Goal: Task Accomplishment & Management: Manage account settings

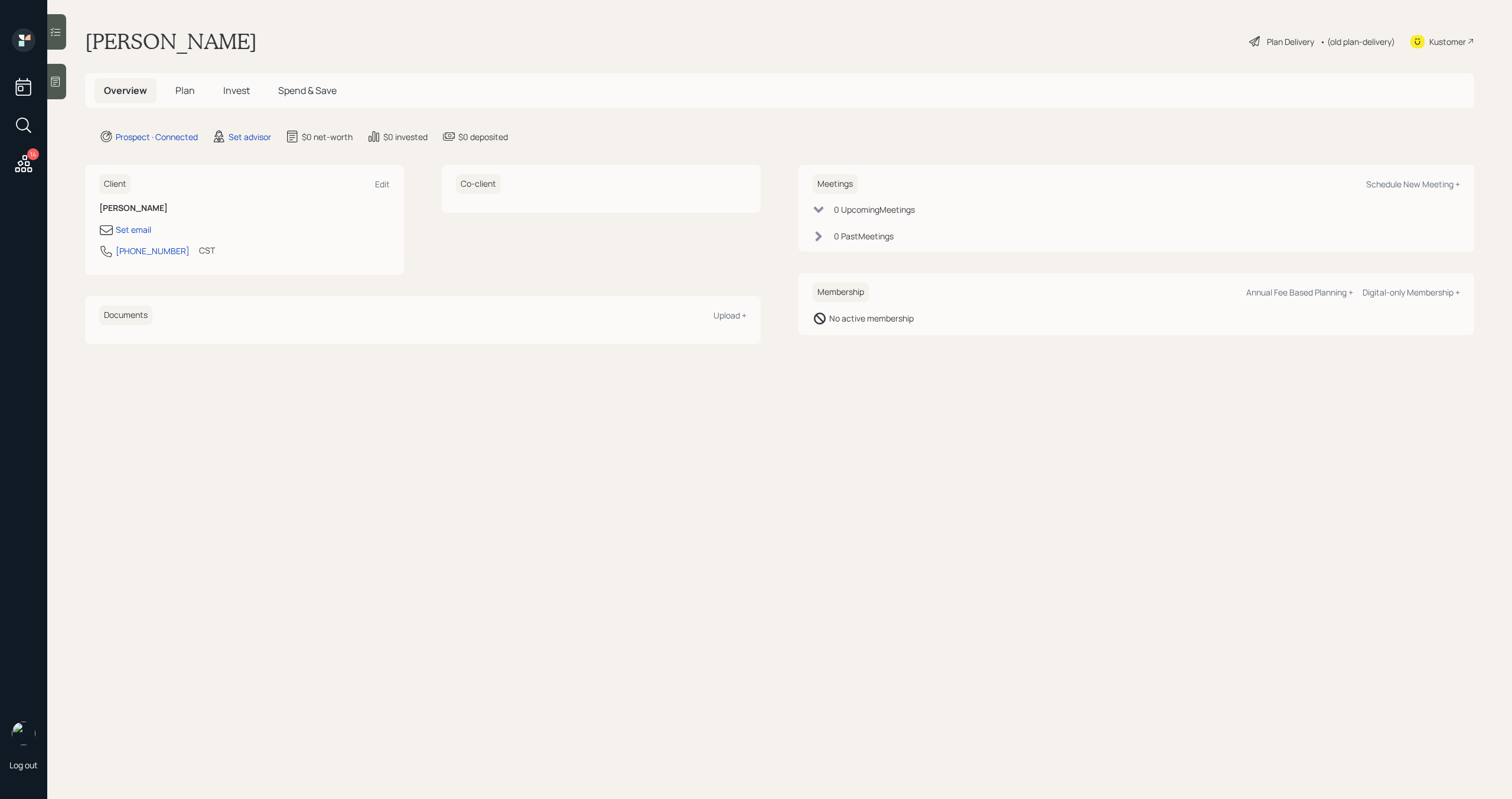
click at [391, 183] on div "Client Edit [PERSON_NAME] Set email [PHONE_NUMBER] CST Currently 3:54 PM" at bounding box center [245, 220] width 319 height 110
click at [386, 183] on div "Edit" at bounding box center [382, 184] width 14 height 11
select select "America/[GEOGRAPHIC_DATA]"
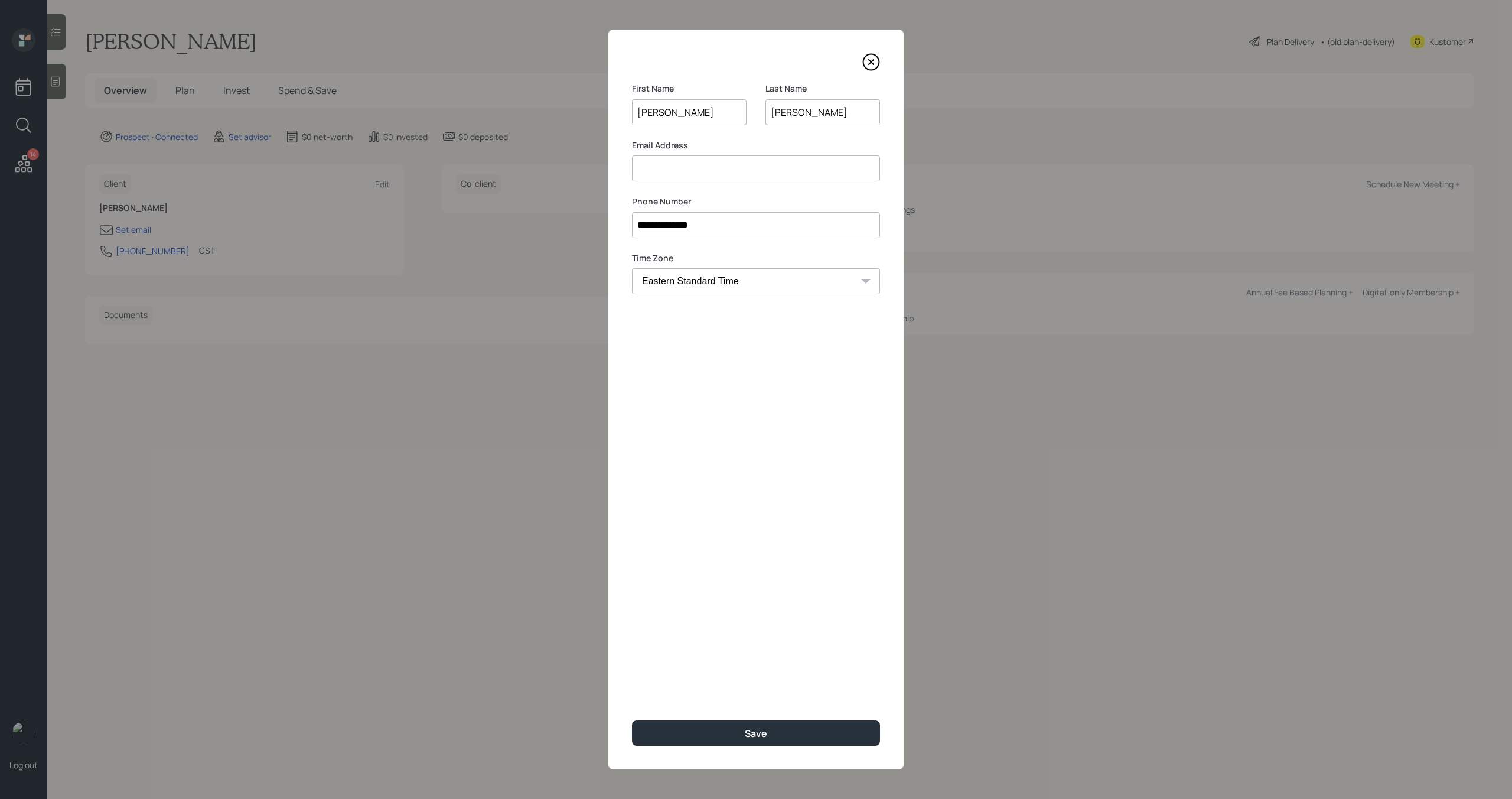
click at [810, 110] on input "[PERSON_NAME]" at bounding box center [823, 113] width 115 height 26
click at [661, 175] on input at bounding box center [756, 168] width 248 height 26
type input "[EMAIL_ADDRESS][DOMAIN_NAME]"
click at [699, 727] on button "Save" at bounding box center [756, 732] width 248 height 25
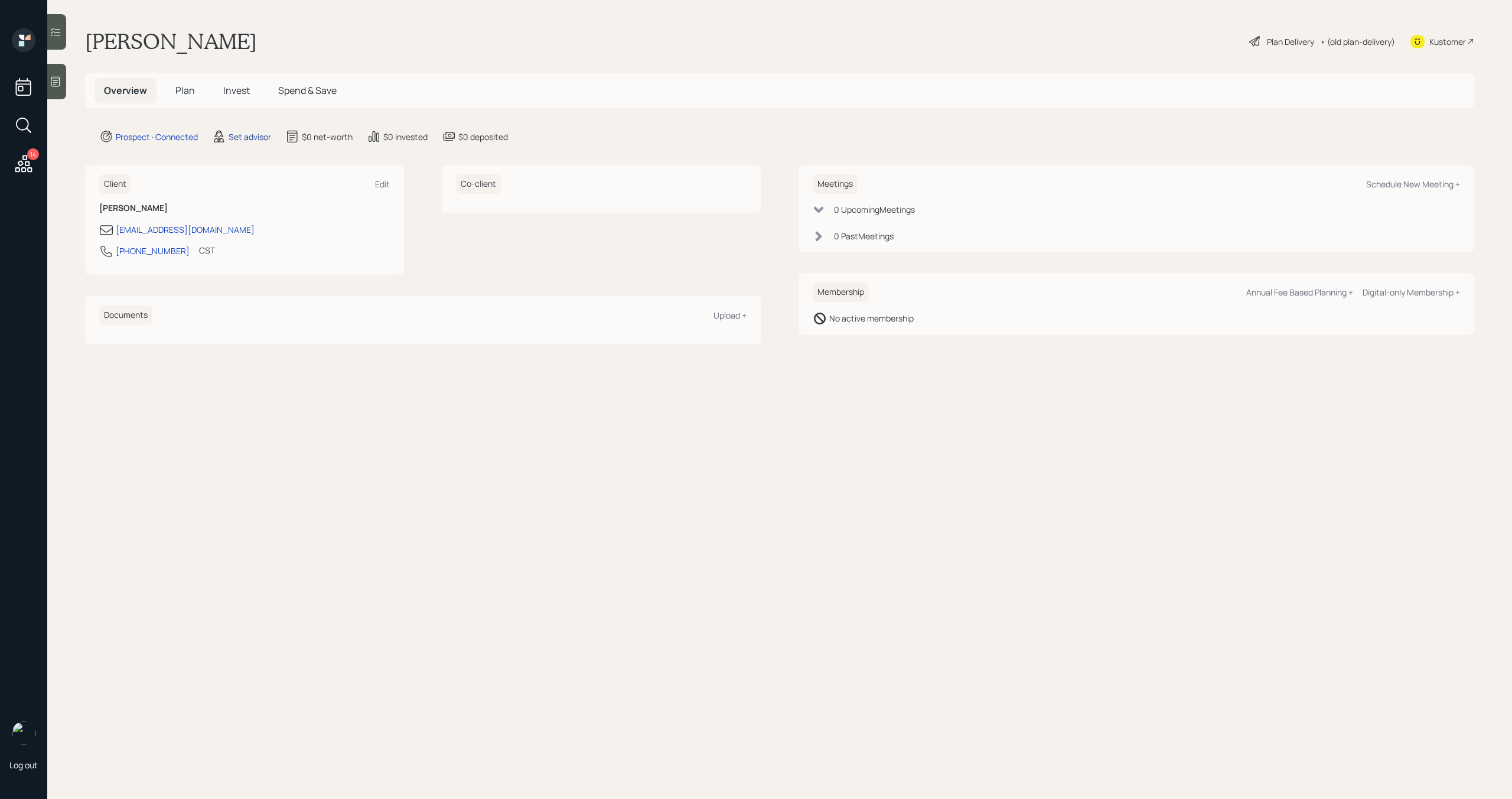
click at [248, 140] on div "Set advisor" at bounding box center [250, 137] width 43 height 12
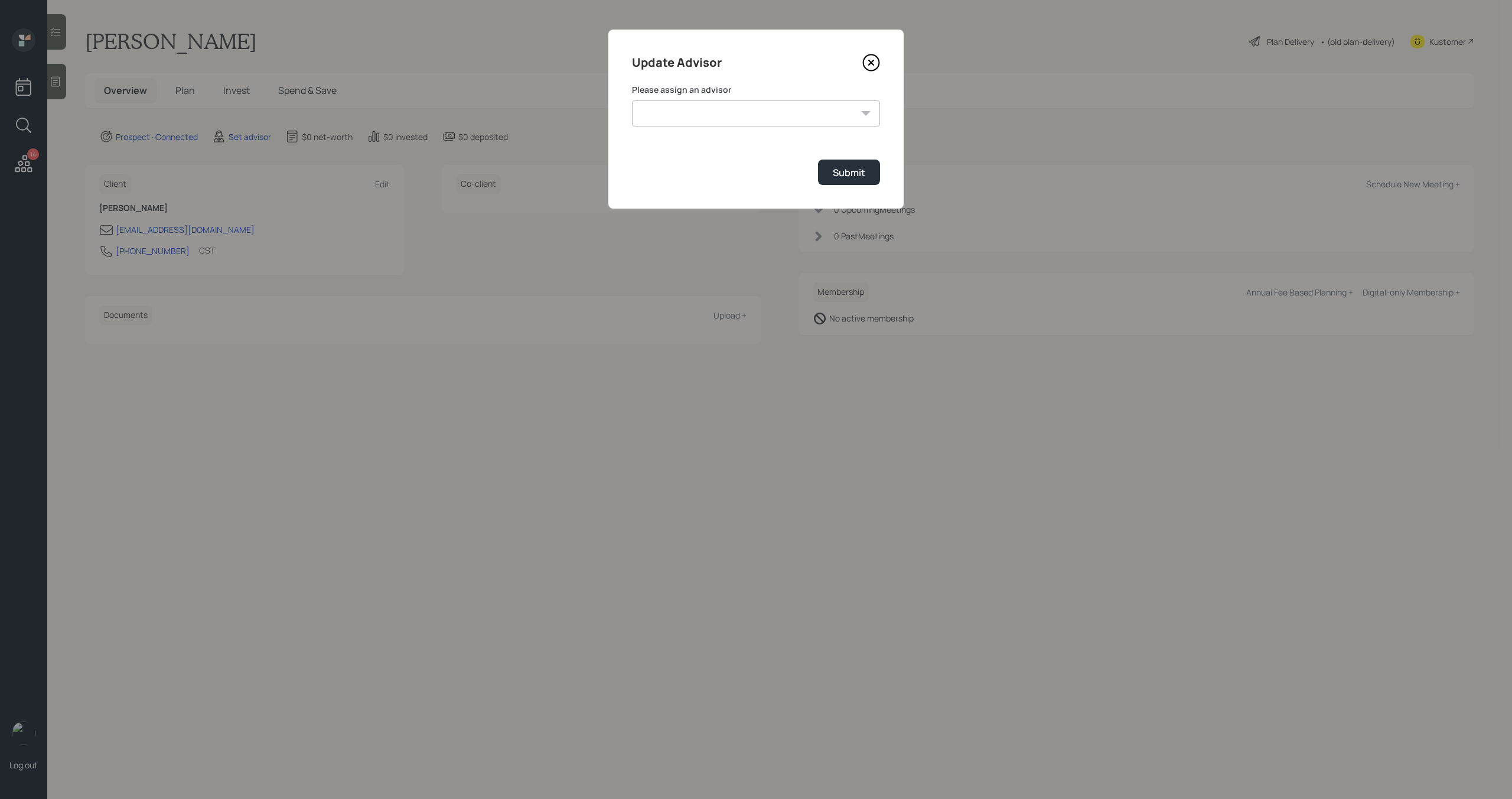
click at [723, 123] on select "[PERSON_NAME] [PERSON_NAME] End [PERSON_NAME] [PERSON_NAME] [PERSON_NAME] [PERS…" at bounding box center [756, 113] width 248 height 26
select select "bffa7908-1b2a-4c79-9bb6-f0ec9aed22d3"
click at [632, 100] on select "[PERSON_NAME] [PERSON_NAME] End [PERSON_NAME] [PERSON_NAME] [PERSON_NAME] [PERS…" at bounding box center [756, 113] width 248 height 26
click at [862, 173] on div "Submit" at bounding box center [849, 172] width 33 height 13
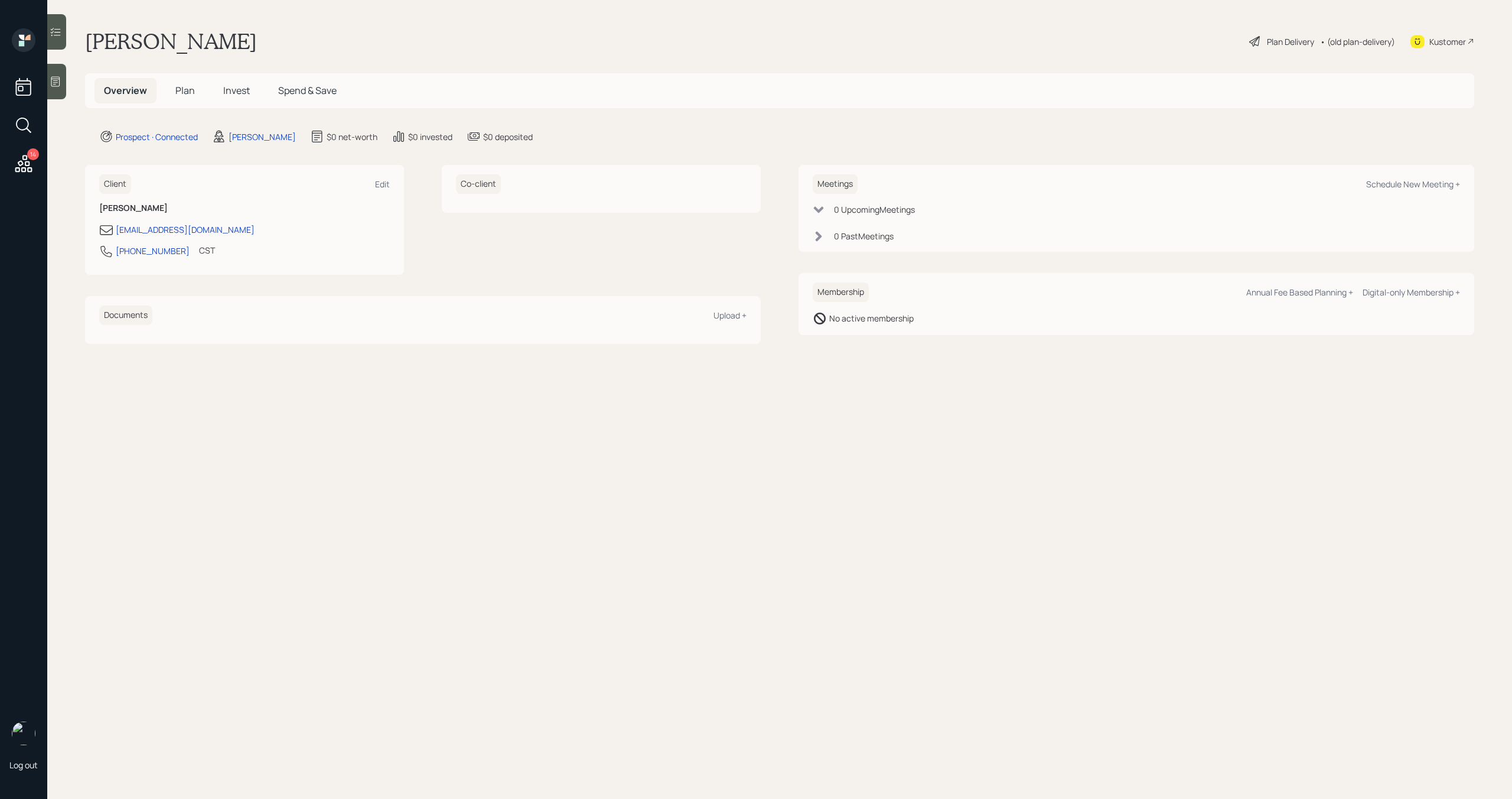
click at [186, 90] on span "Plan" at bounding box center [185, 90] width 20 height 13
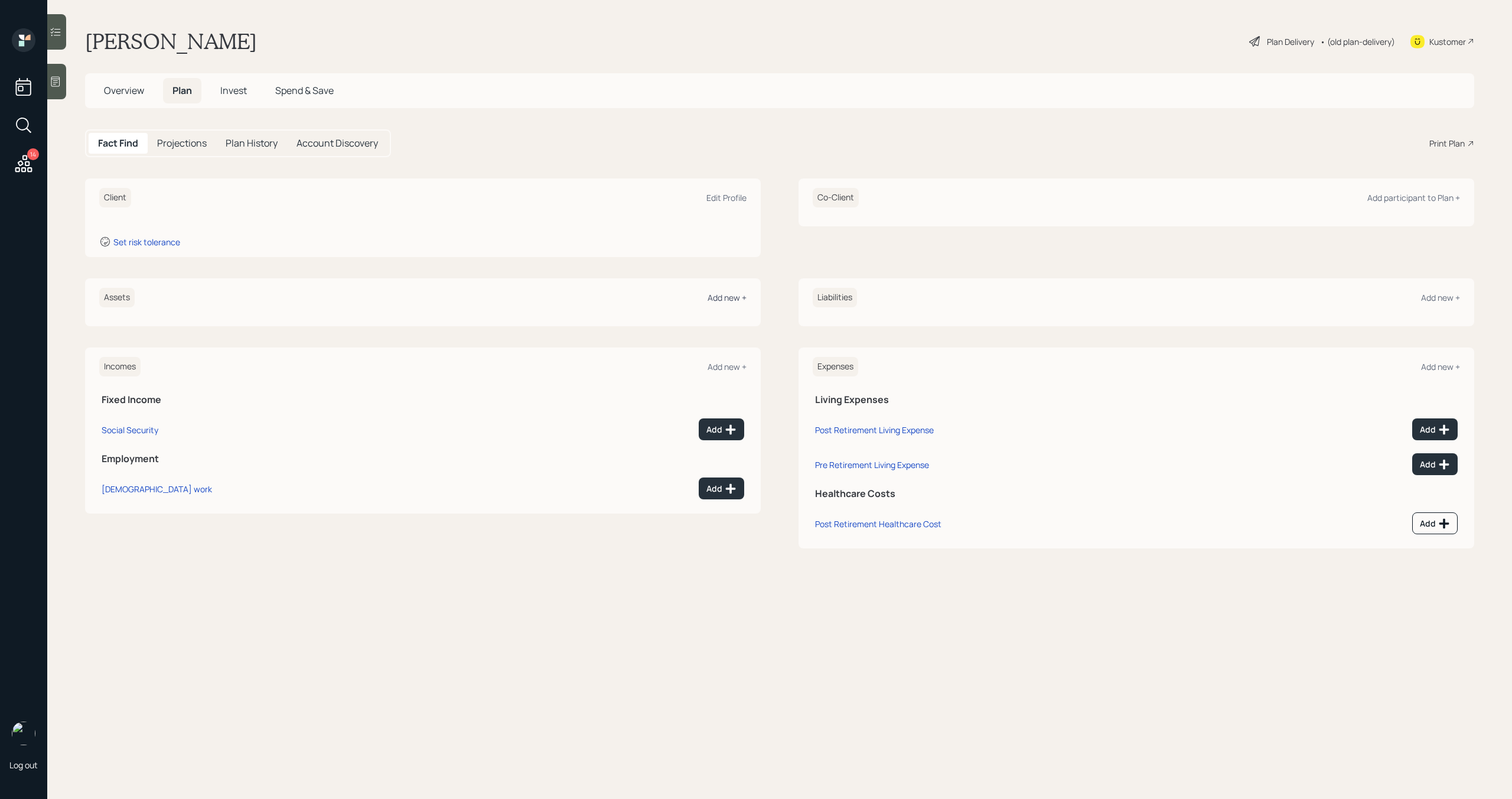
click at [728, 293] on div "Add new +" at bounding box center [727, 297] width 39 height 11
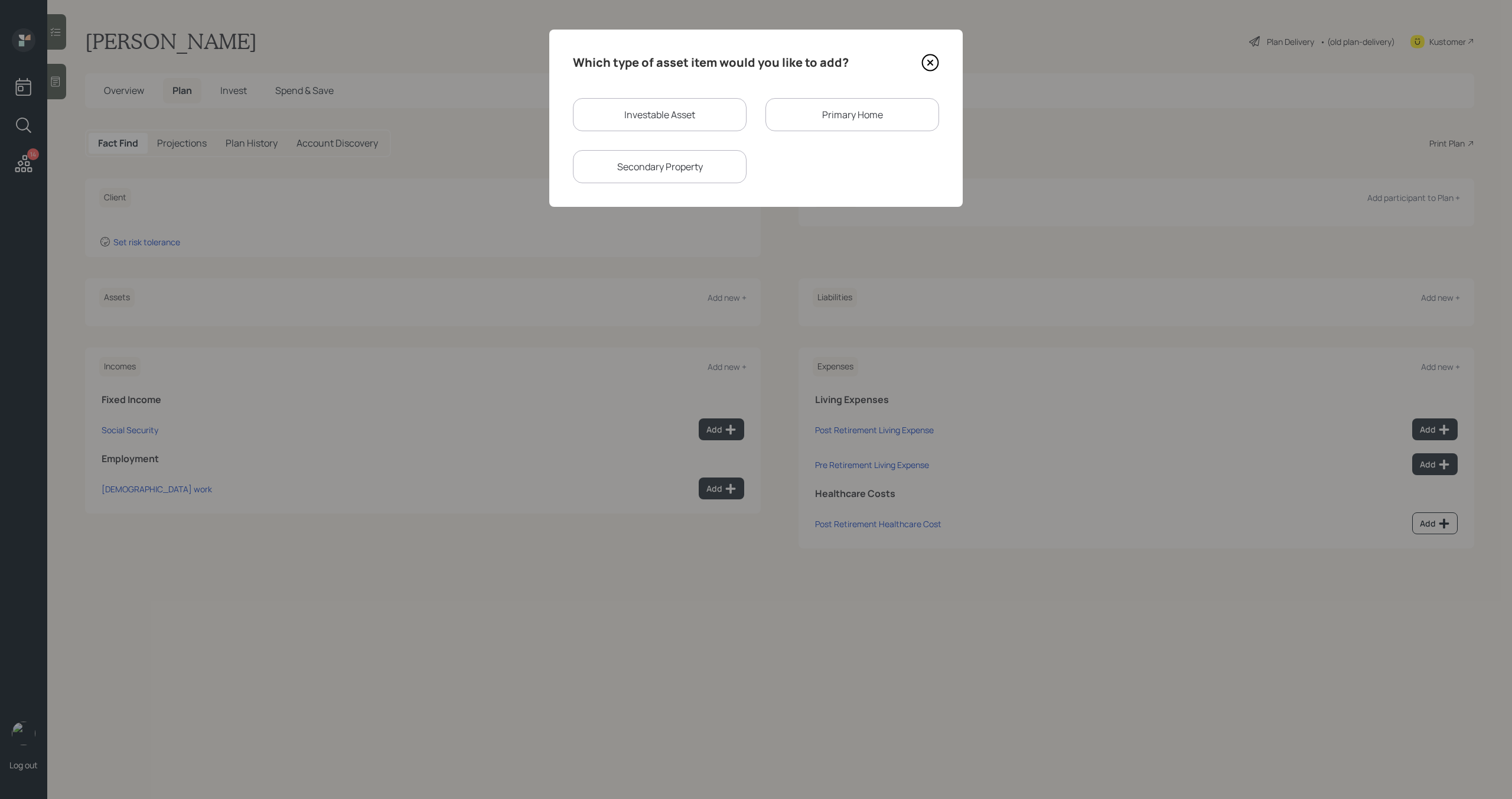
click at [671, 109] on div "Investable Asset" at bounding box center [660, 115] width 173 height 33
select select "taxable"
select select "balanced"
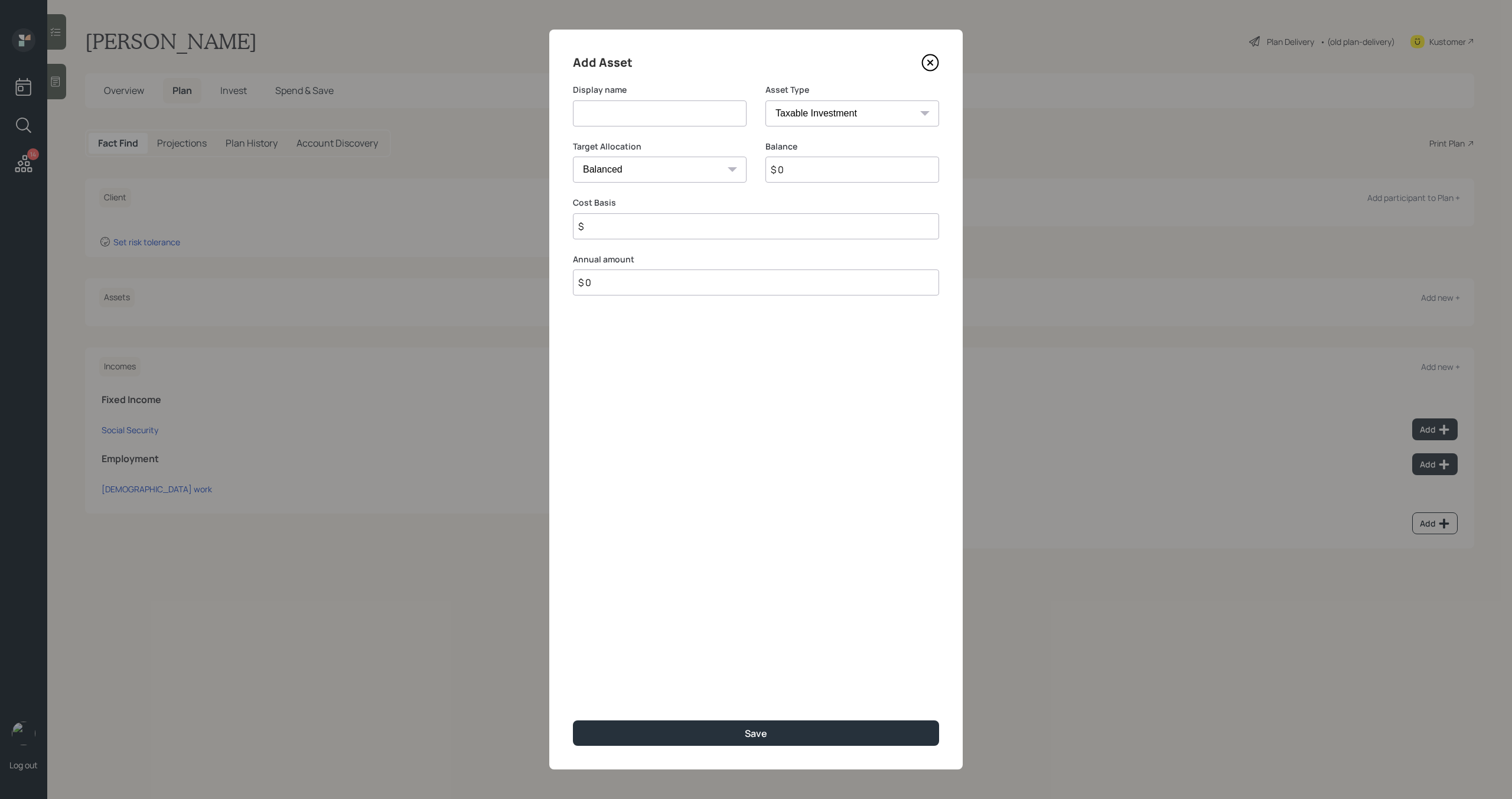
click at [658, 119] on input at bounding box center [660, 113] width 173 height 26
click at [859, 117] on select "SEP IRA IRA Roth IRA 401(k) Roth 401(k) 403(b) Roth 403(b) 457(b) Roth 457(b) H…" at bounding box center [852, 113] width 173 height 26
select select "ira"
click at [766, 100] on select "SEP IRA IRA Roth IRA 401(k) Roth 401(k) 403(b) Roth 403(b) 457(b) Roth 457(b) H…" at bounding box center [852, 113] width 173 height 26
type input "$"
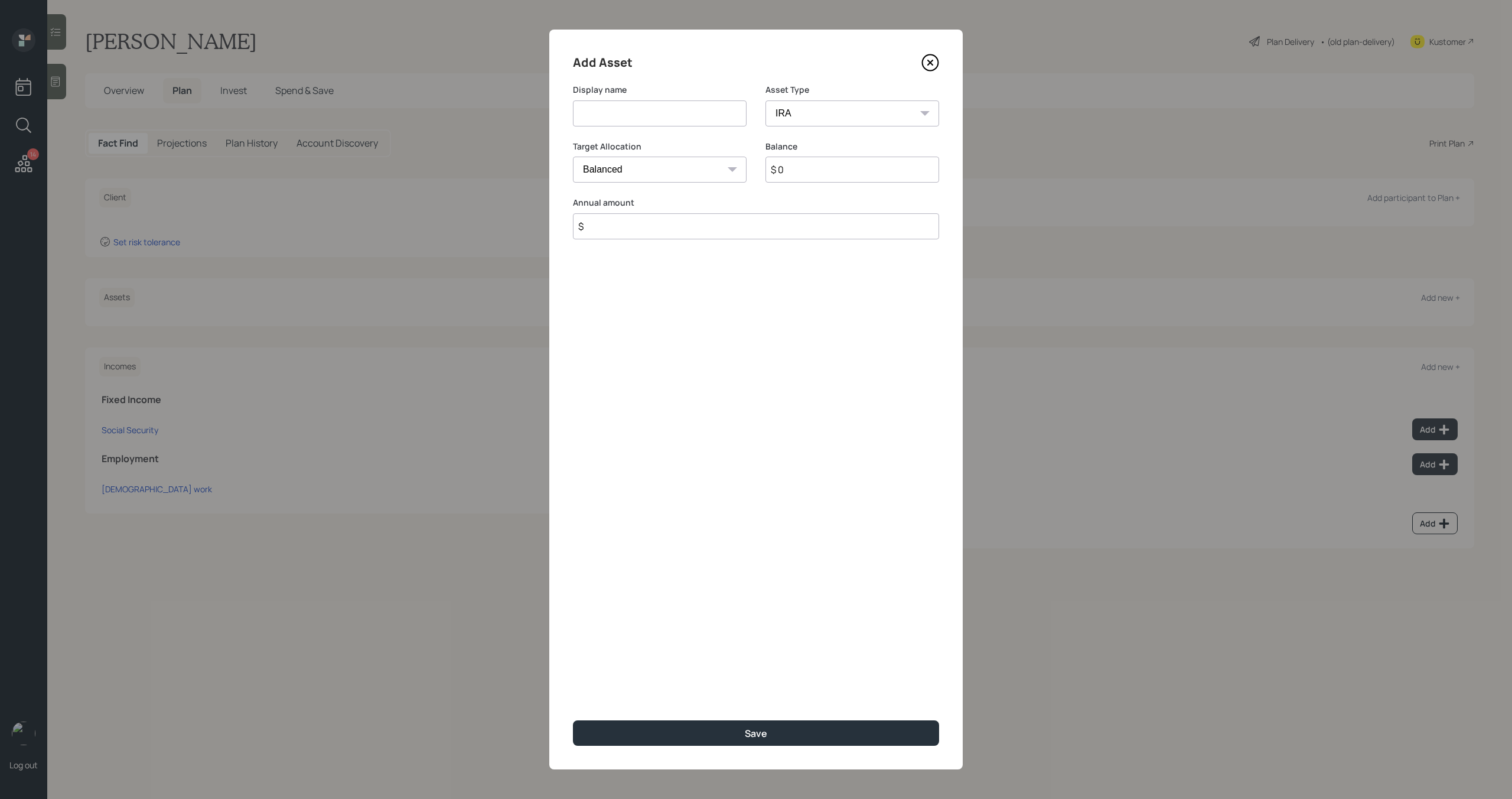
click at [648, 111] on input at bounding box center [660, 113] width 173 height 26
type input "C"
type input "IRA"
click at [855, 170] on input "$ 0" at bounding box center [852, 170] width 173 height 26
type input "$ 3,000"
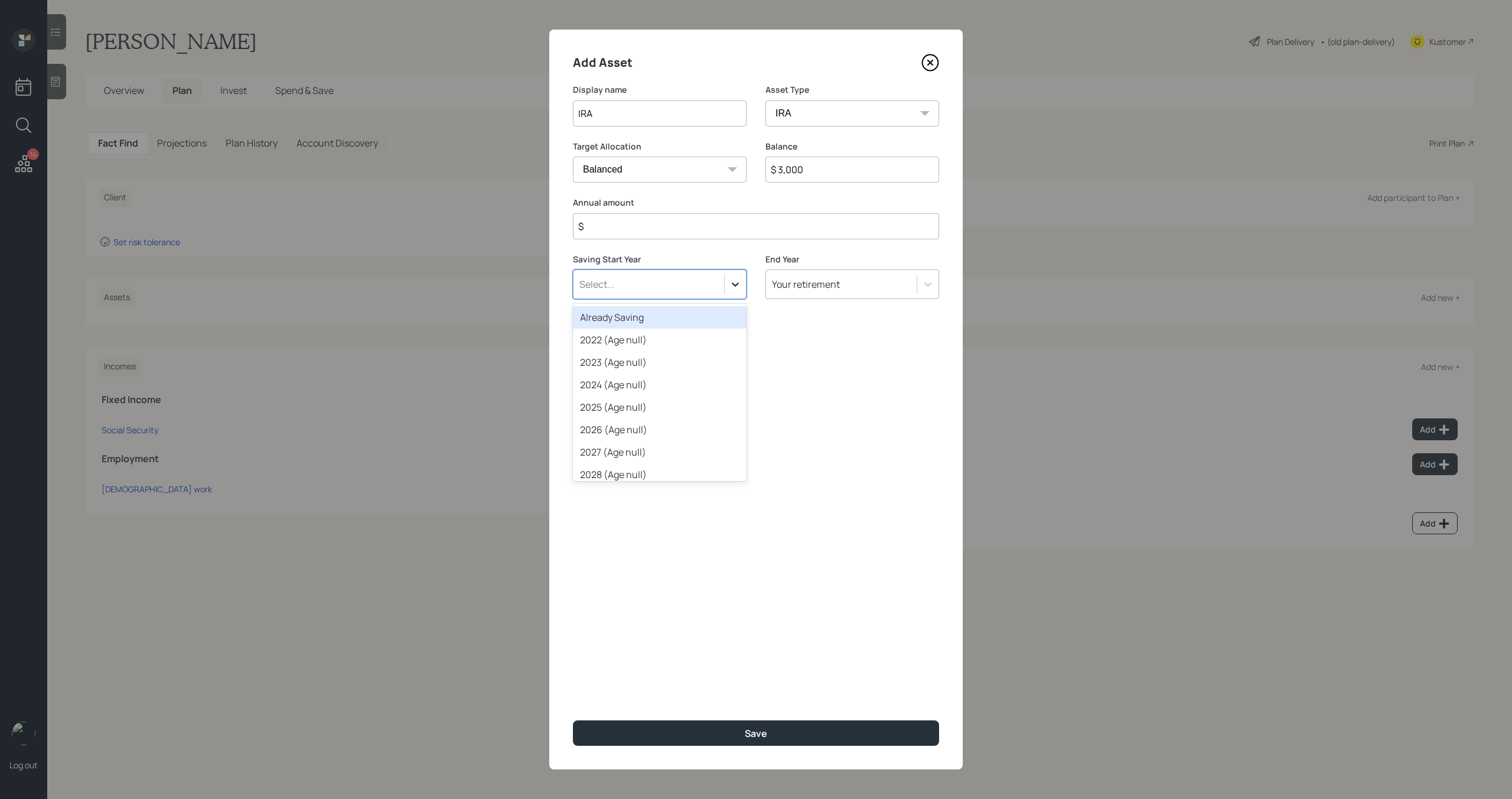
click at [728, 284] on div at bounding box center [735, 284] width 21 height 21
click at [708, 319] on div "Already Saving" at bounding box center [660, 318] width 173 height 23
click at [764, 237] on input "$" at bounding box center [756, 227] width 366 height 26
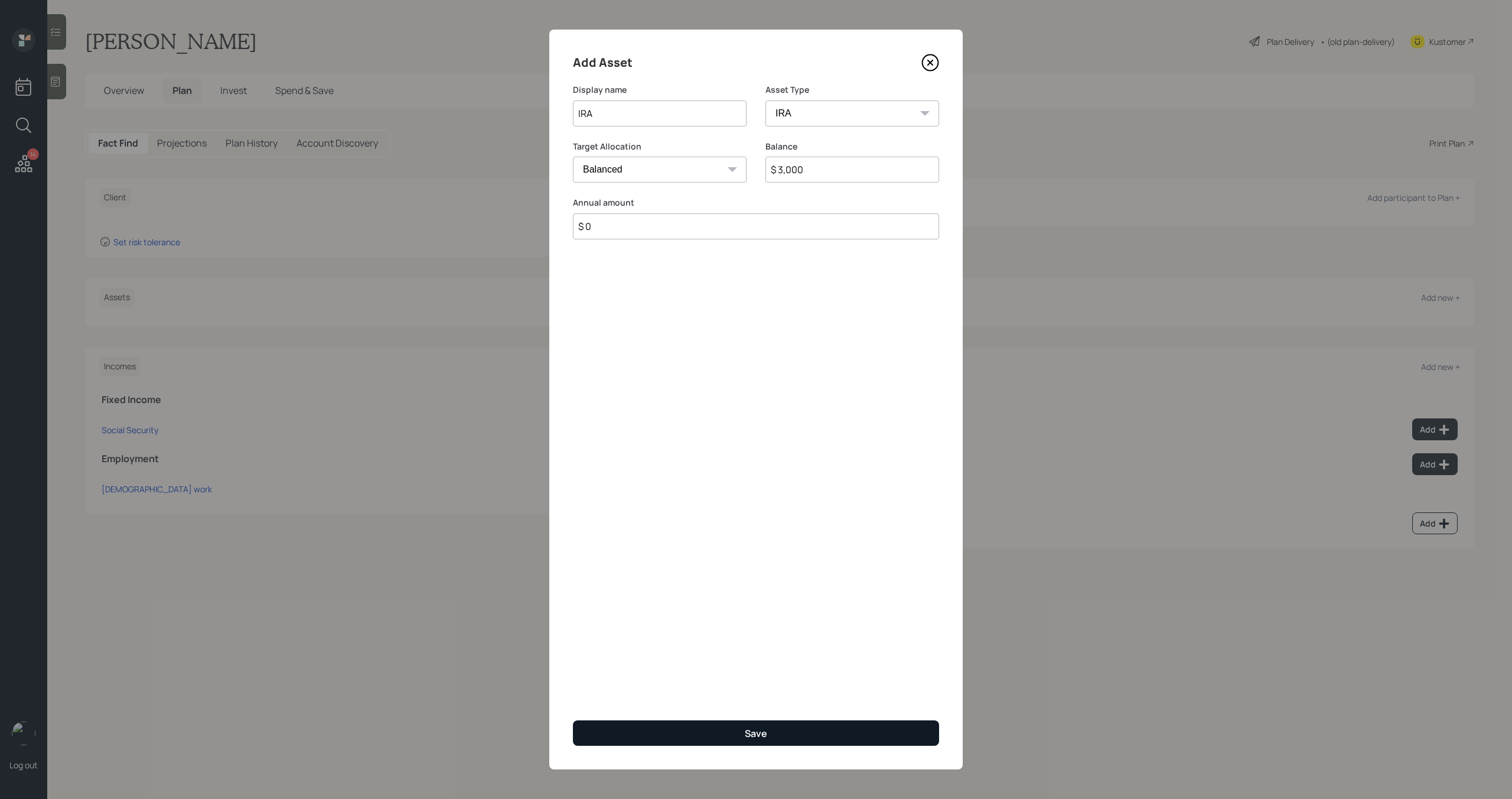
type input "$ 0"
click at [796, 728] on button "Save" at bounding box center [756, 732] width 366 height 25
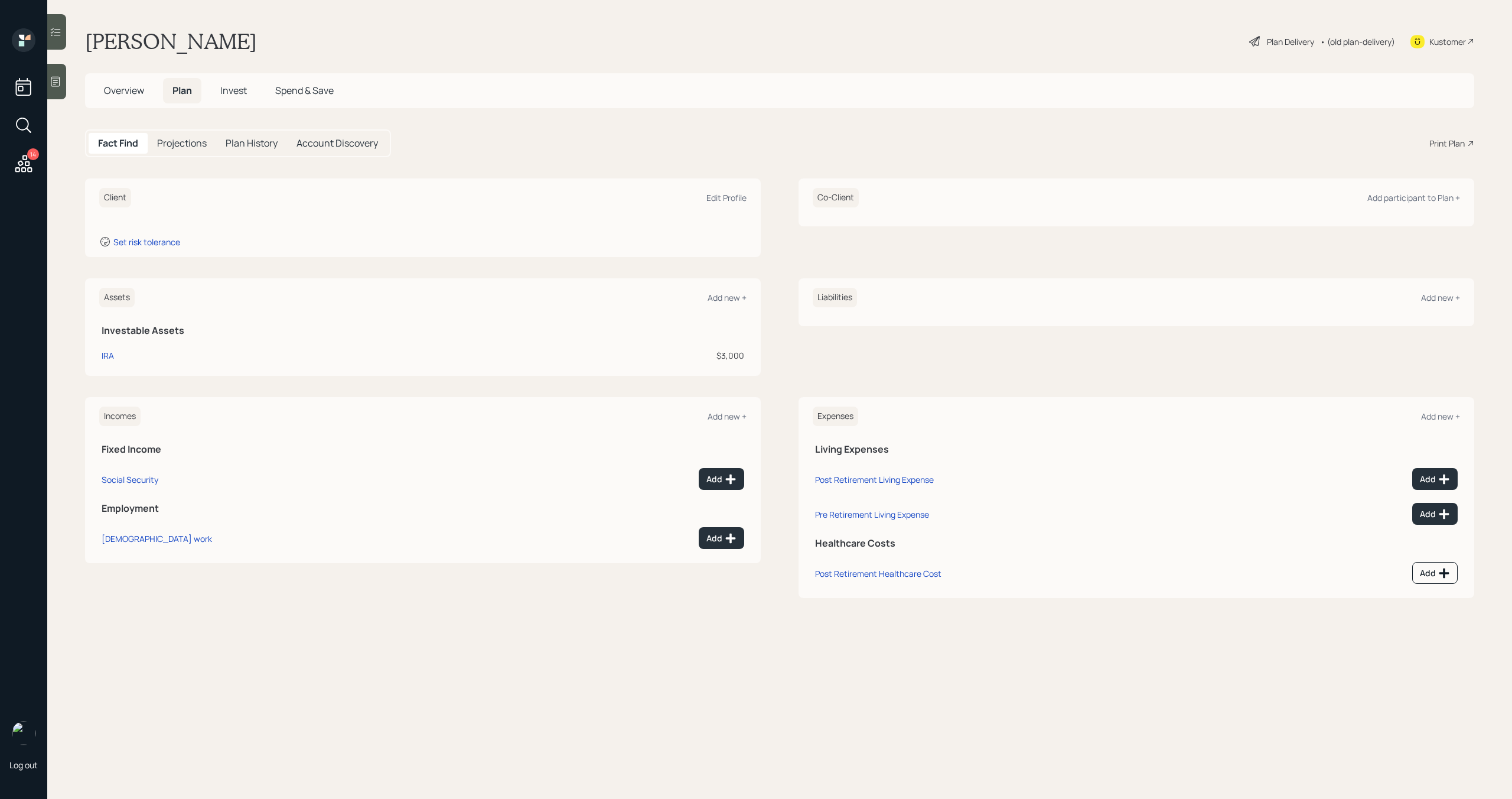
click at [133, 88] on span "Overview" at bounding box center [124, 90] width 40 height 13
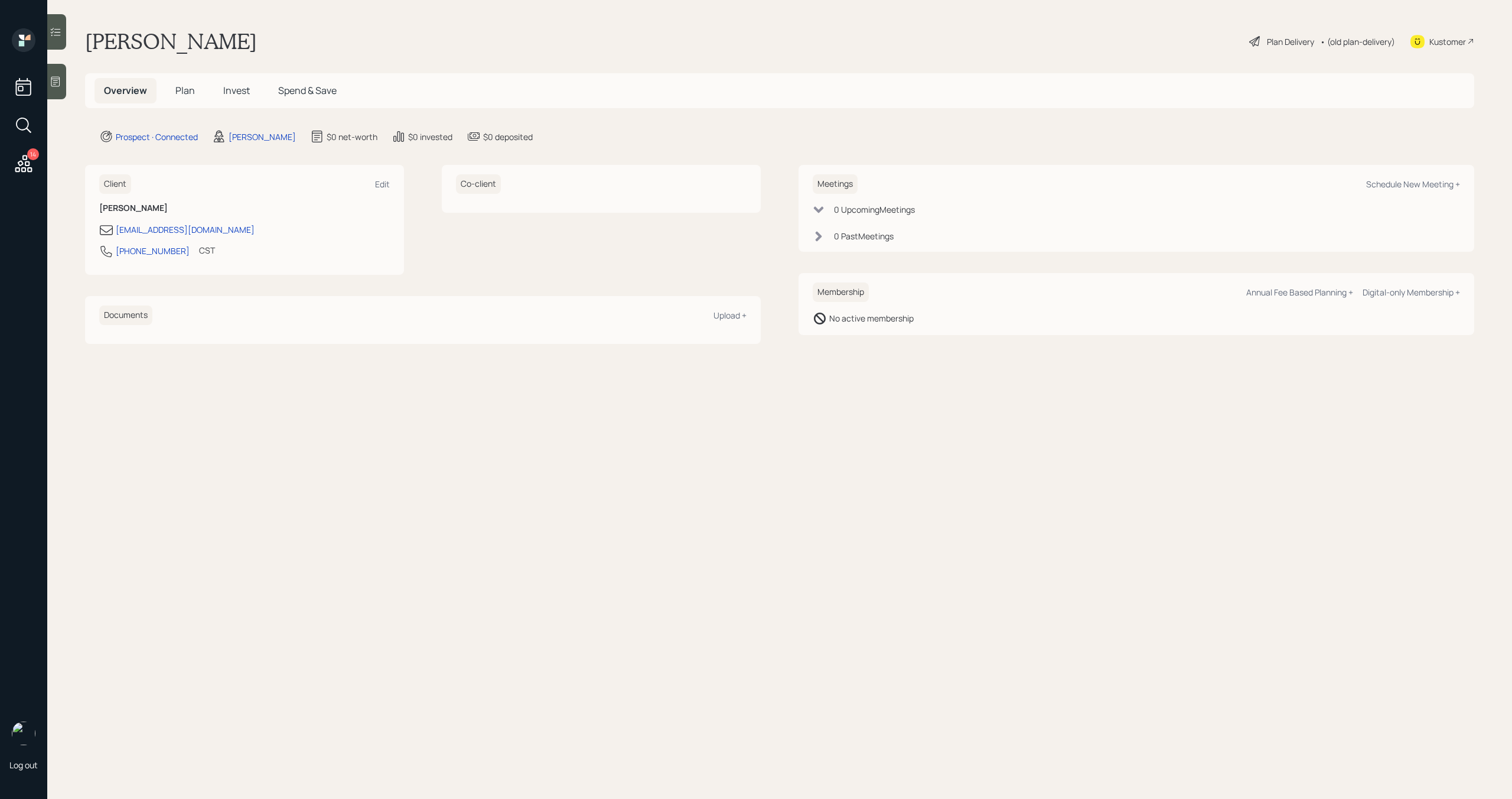
click at [188, 93] on span "Plan" at bounding box center [185, 90] width 20 height 13
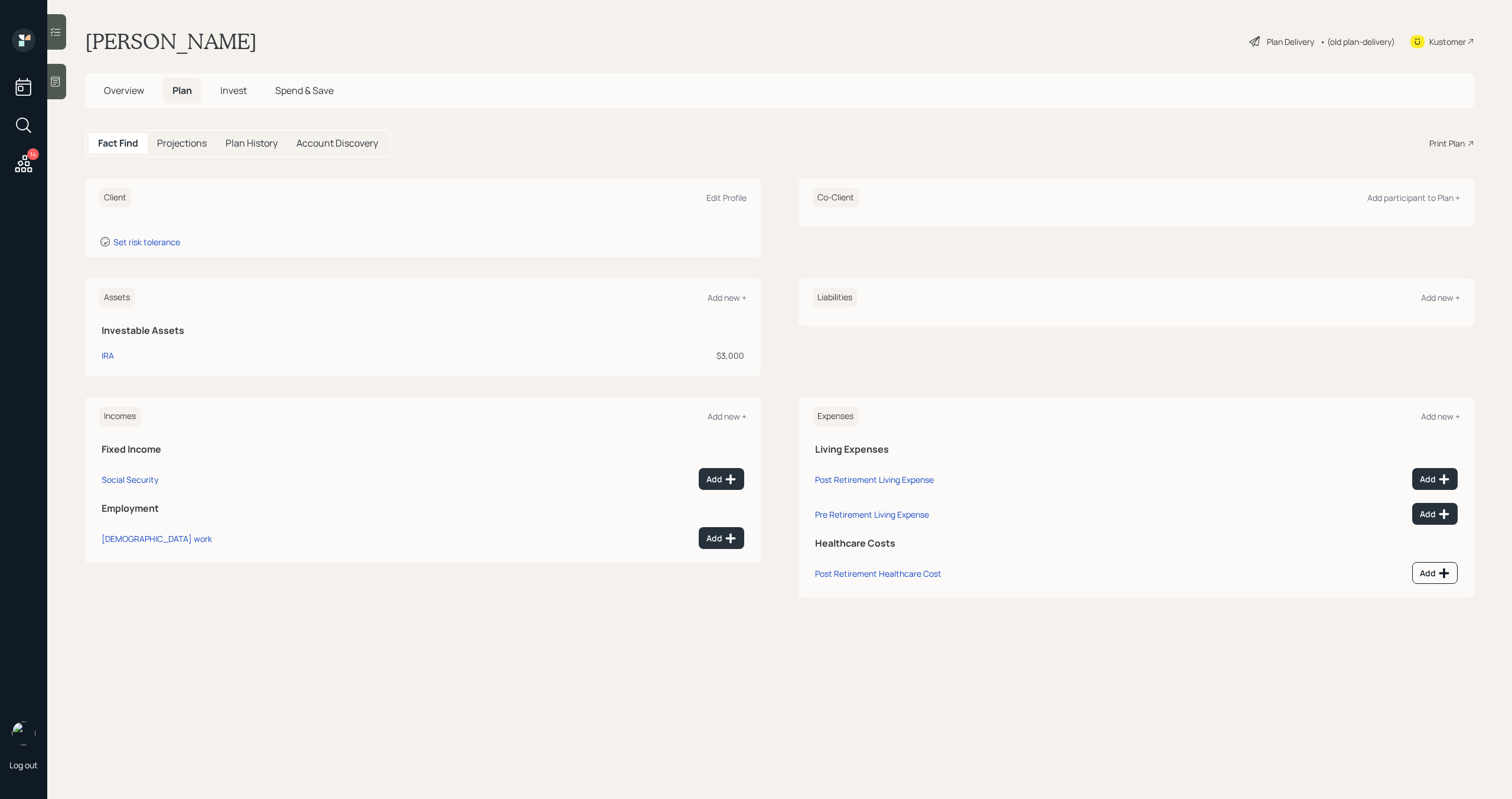
click at [144, 97] on span "Overview" at bounding box center [124, 90] width 40 height 13
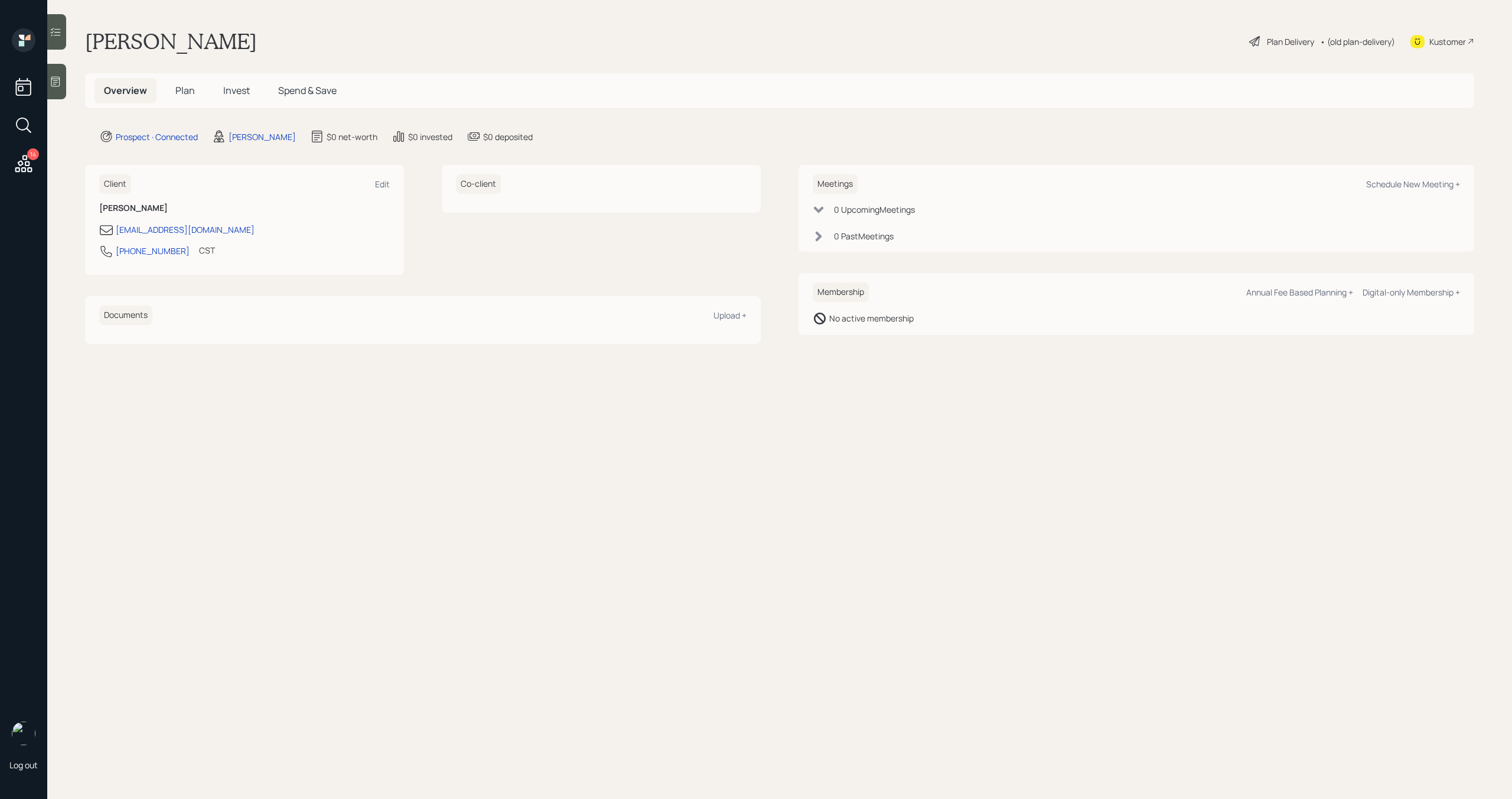
click at [183, 92] on span "Plan" at bounding box center [185, 90] width 20 height 13
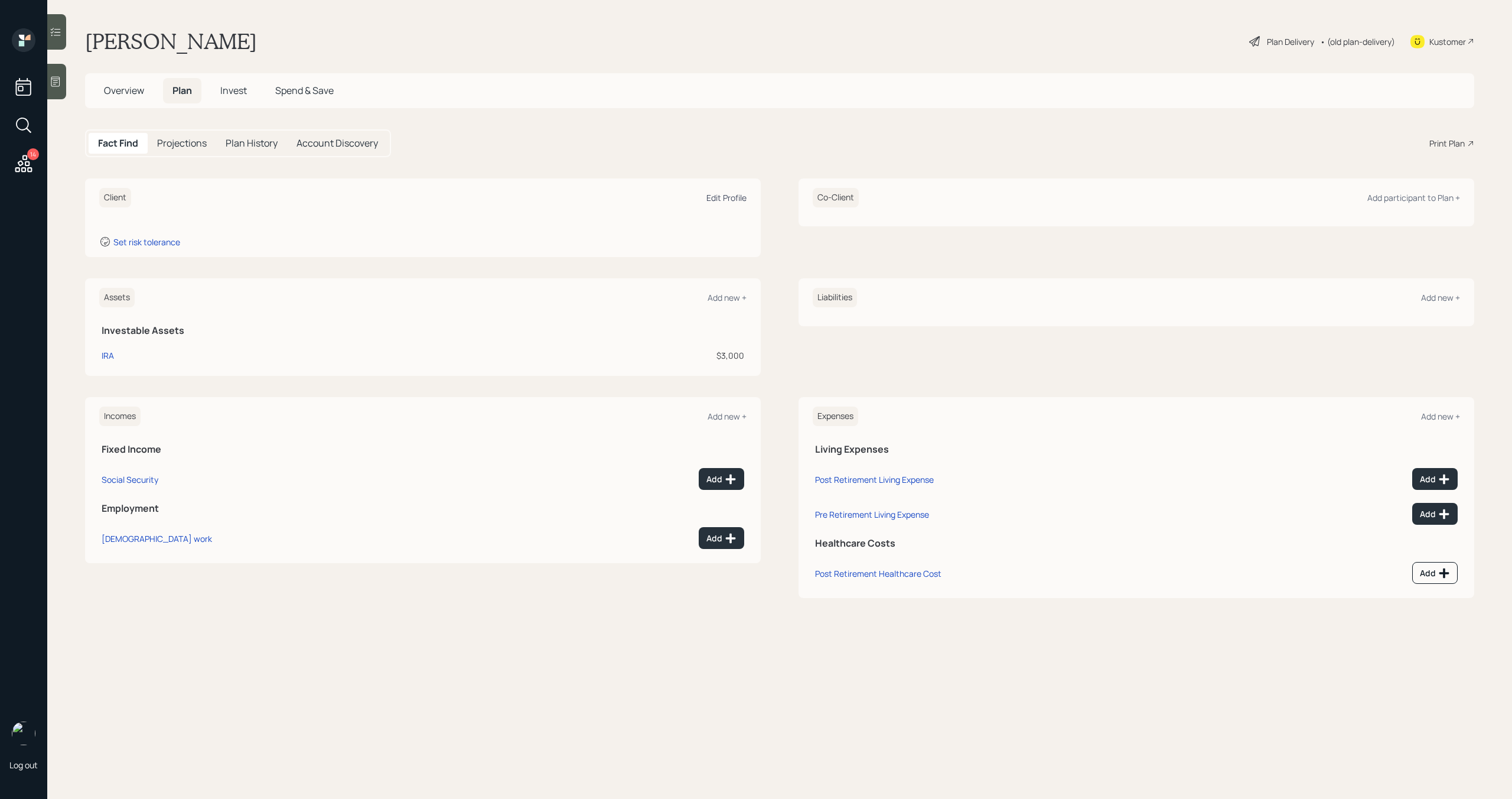
click at [735, 199] on div "Edit Profile" at bounding box center [726, 198] width 40 height 11
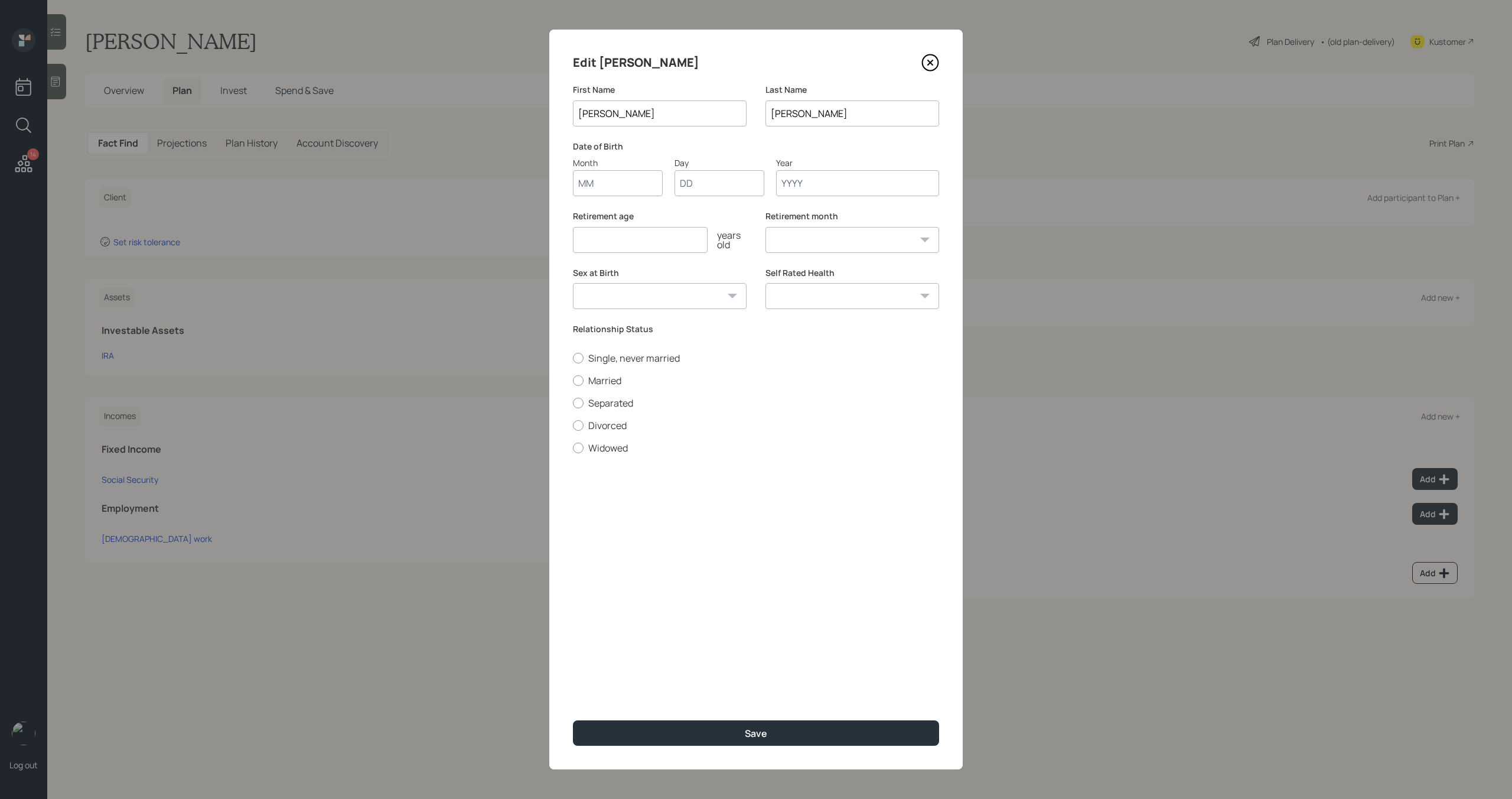
click at [638, 184] on input "Month" at bounding box center [618, 183] width 90 height 26
click at [621, 361] on div "Relationship Status Single, never married Married Separated Divorced Widowed" at bounding box center [756, 388] width 366 height 132
click at [591, 376] on label "Single, never married" at bounding box center [756, 373] width 366 height 13
click at [573, 373] on input "Single, never married" at bounding box center [572, 373] width 1 height 1
radio input "true"
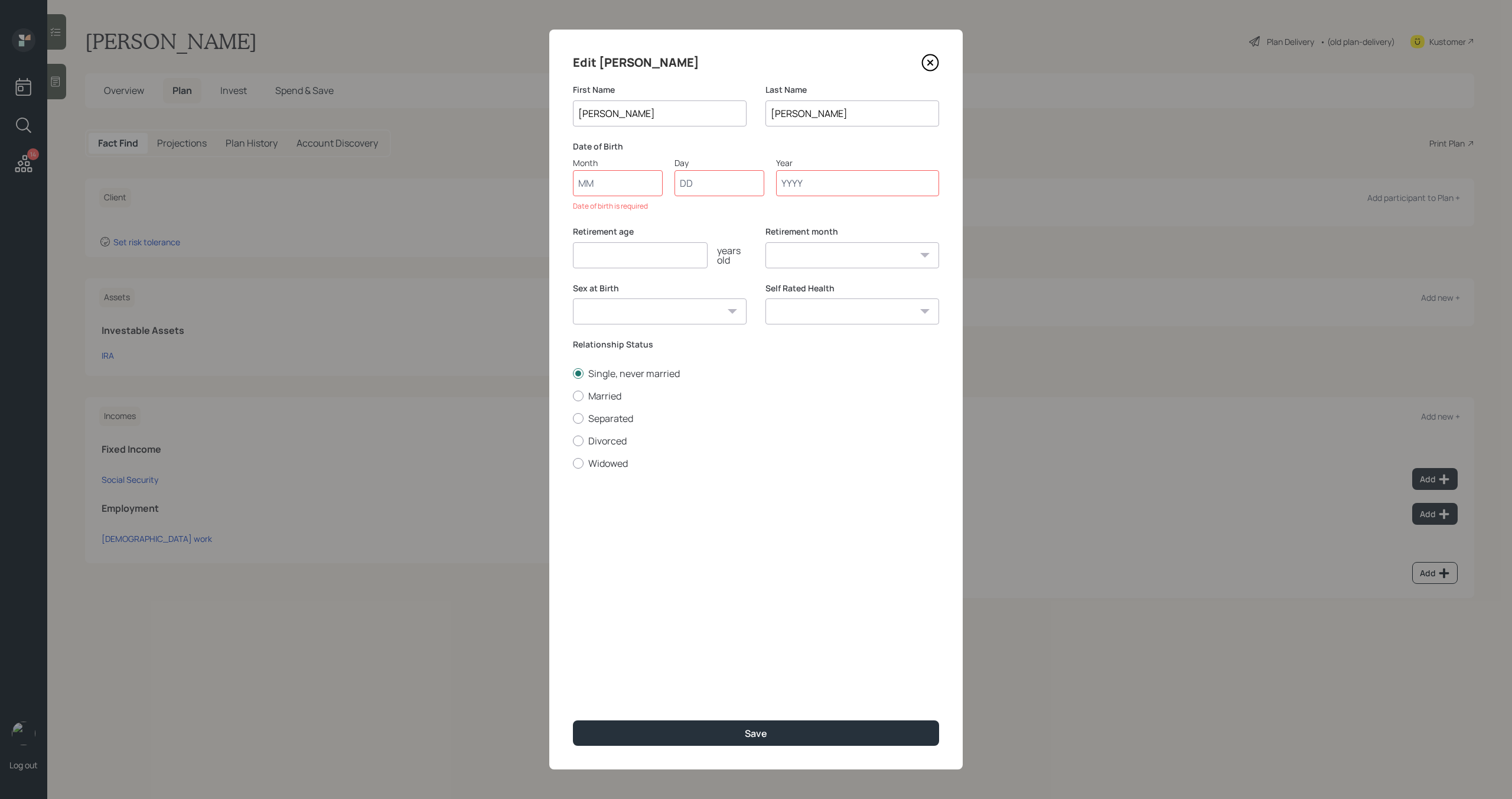
click at [617, 189] on input "Month" at bounding box center [618, 183] width 90 height 26
type input "04"
type input "10"
type input "1994"
select select "4"
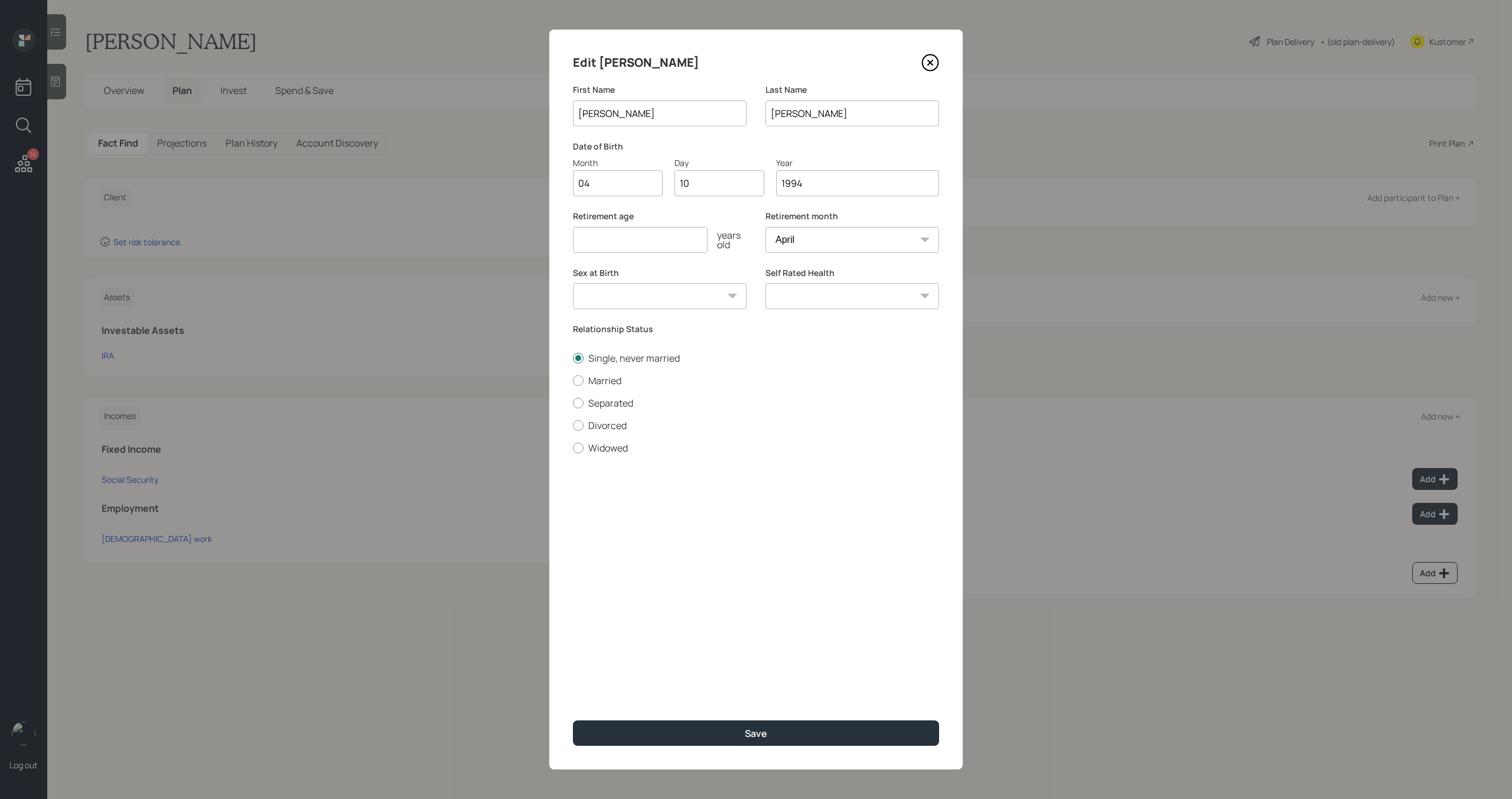
type input "1994"
click at [608, 246] on input "number" at bounding box center [640, 239] width 135 height 26
type input "67"
click at [626, 300] on select "Male Female Other / Prefer not to say" at bounding box center [660, 296] width 173 height 26
select select "female"
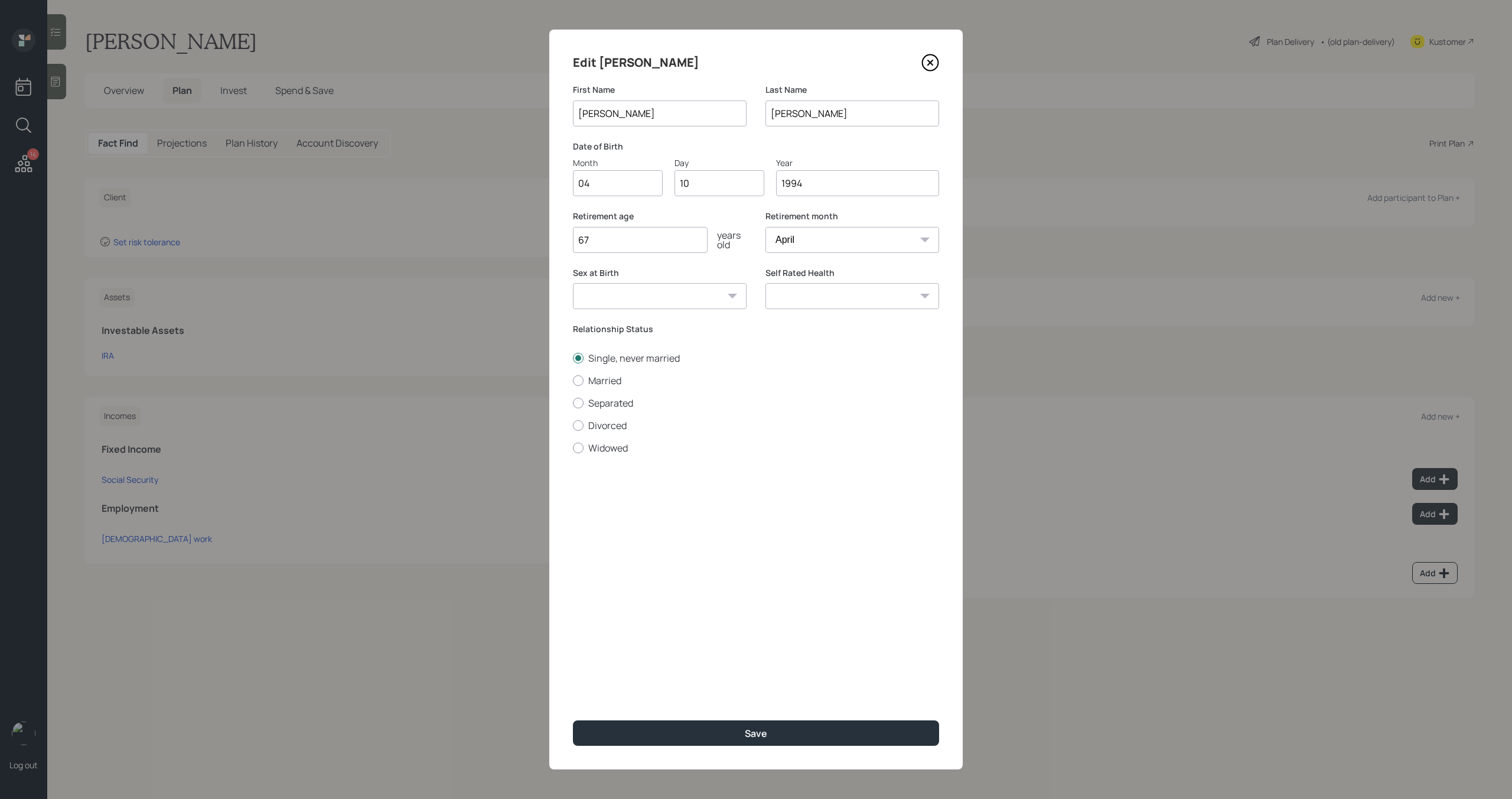
click at [573, 283] on select "Male Female Other / Prefer not to say" at bounding box center [660, 296] width 173 height 26
click at [724, 734] on button "Save" at bounding box center [756, 732] width 366 height 25
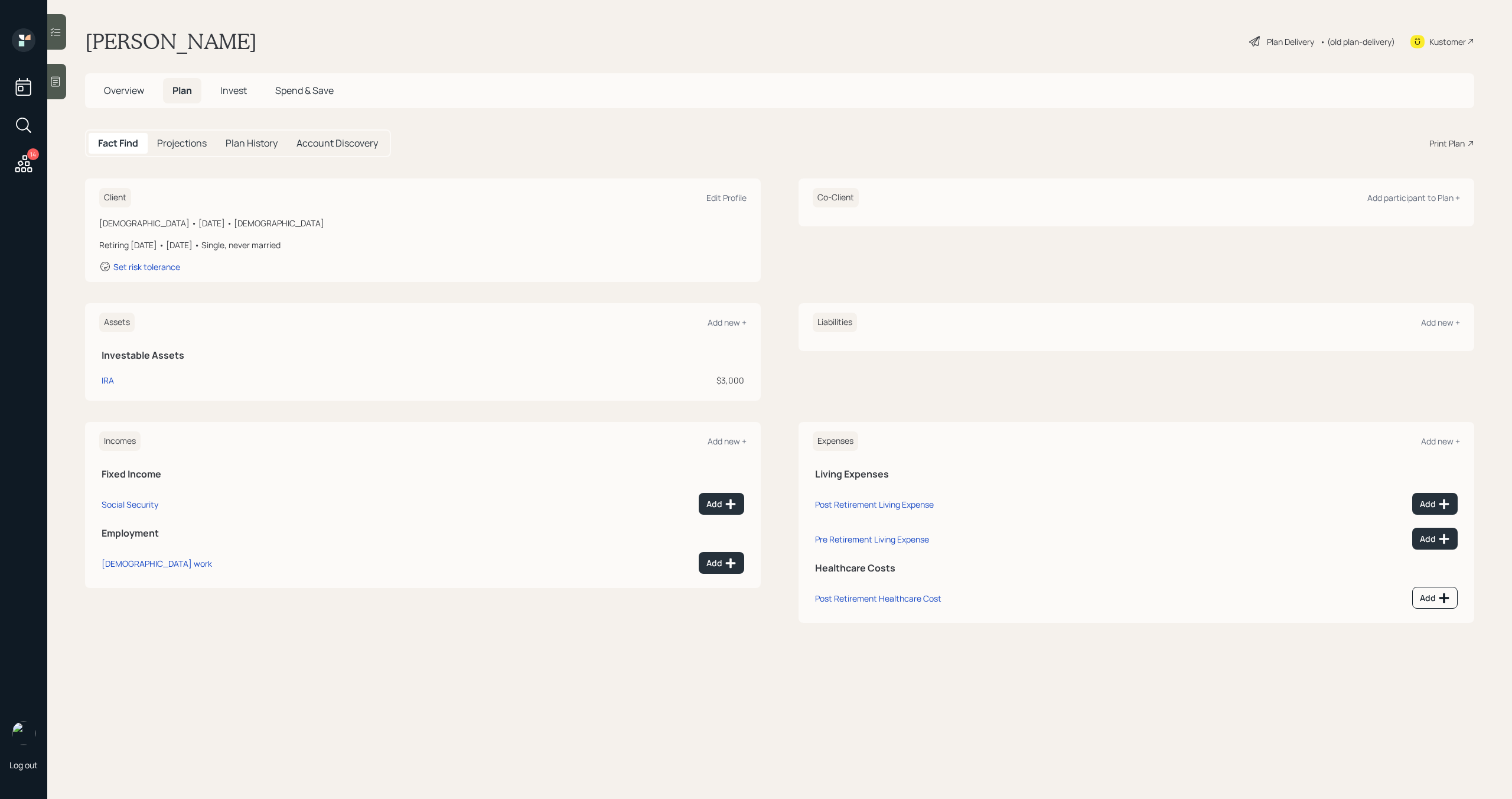
click at [130, 97] on h5 "Overview" at bounding box center [124, 90] width 59 height 25
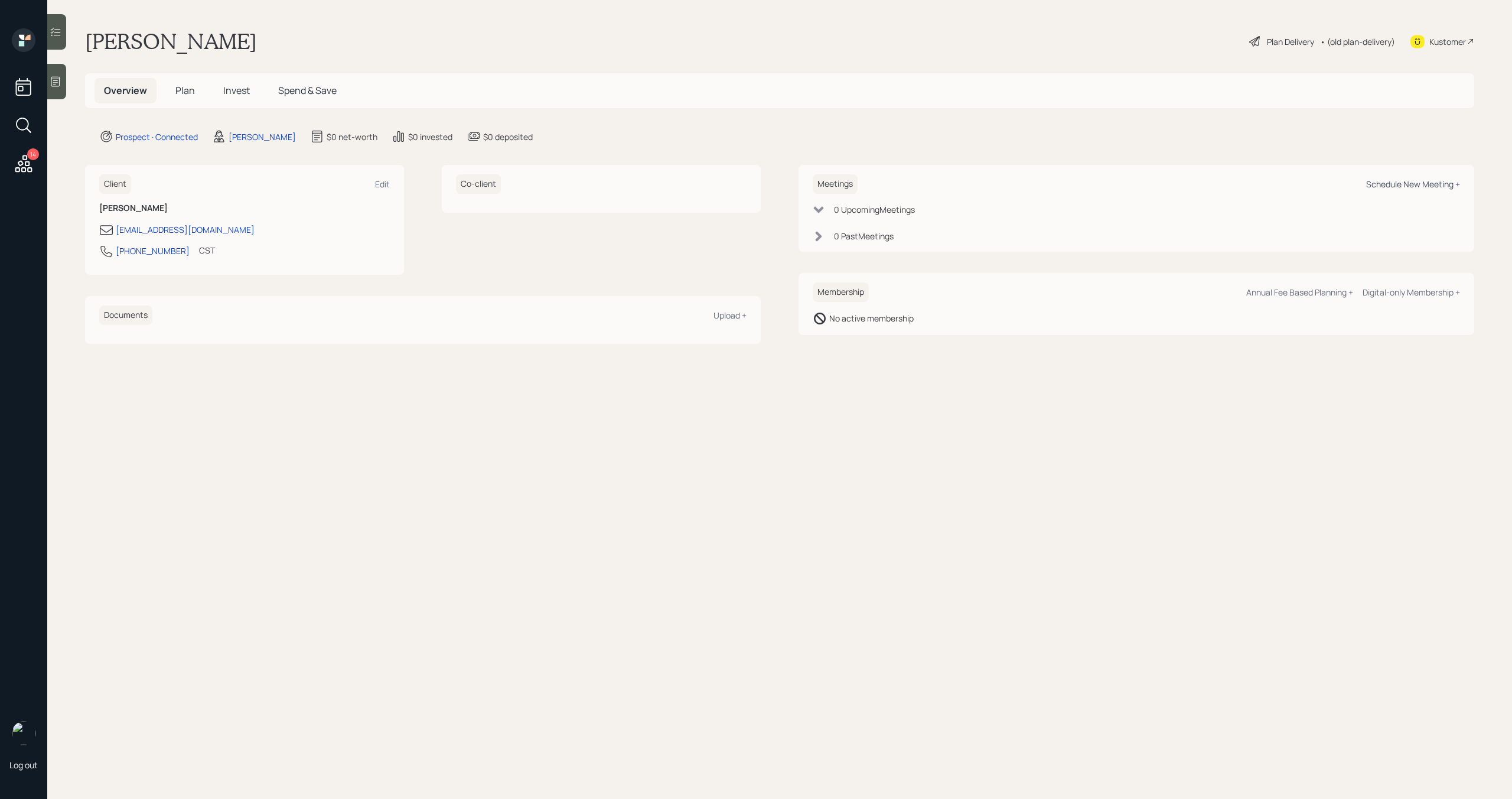
click at [1367, 185] on div "Schedule New Meeting +" at bounding box center [1413, 184] width 94 height 11
select select "bffa7908-1b2a-4c79-9bb6-f0ec9aed22d3"
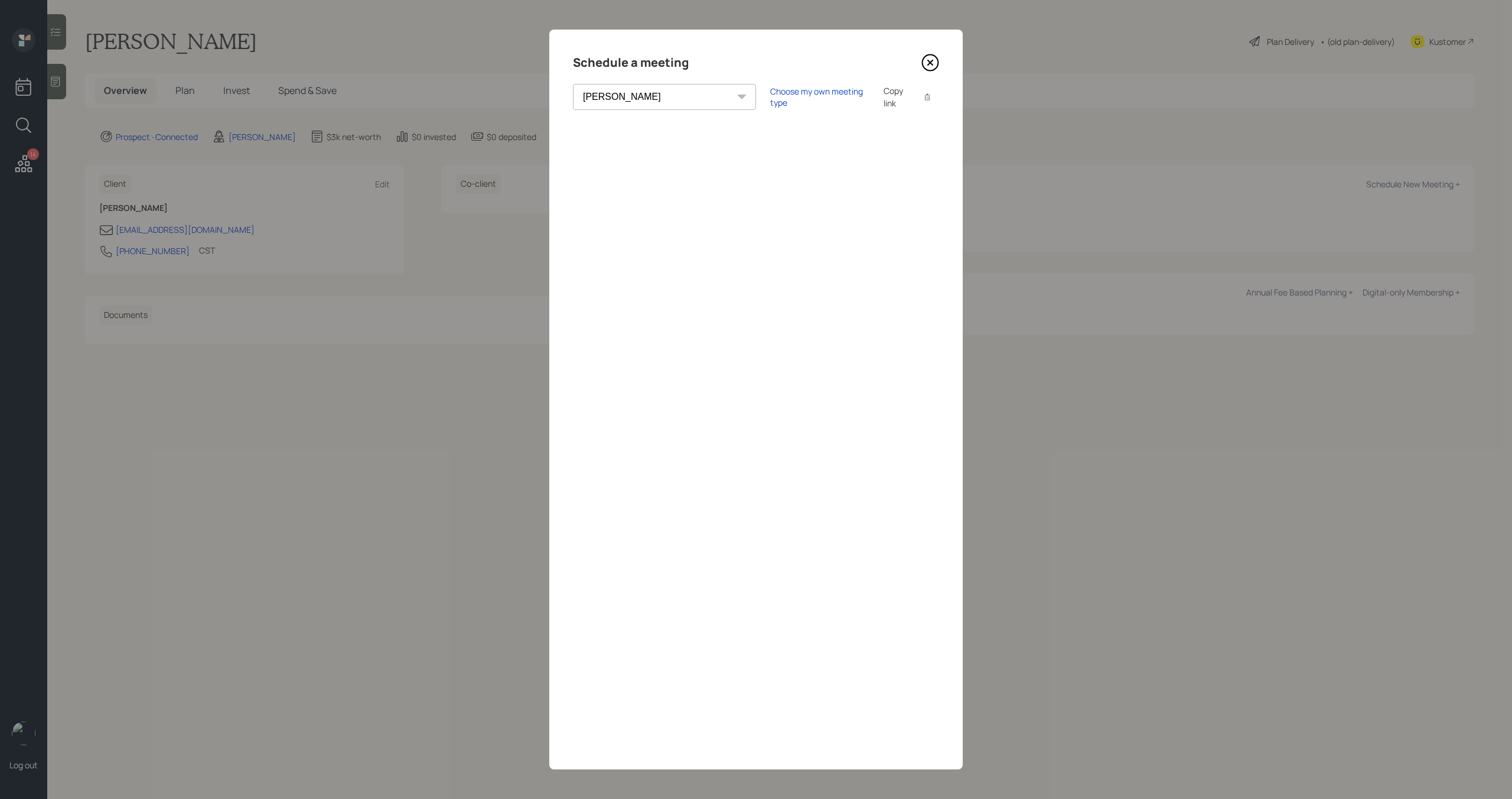
click at [931, 62] on icon at bounding box center [930, 62] width 17 height 17
